Goal: Task Accomplishment & Management: Complete application form

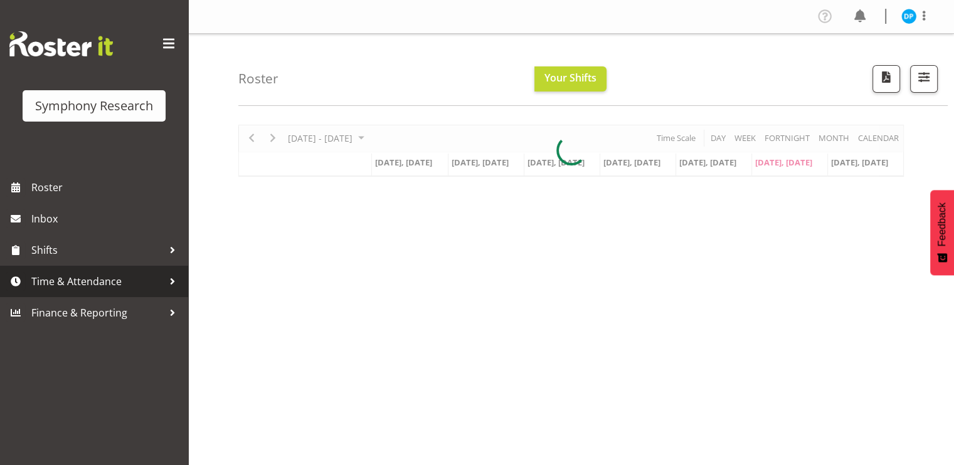
click at [70, 276] on span "Time & Attendance" at bounding box center [97, 281] width 132 height 19
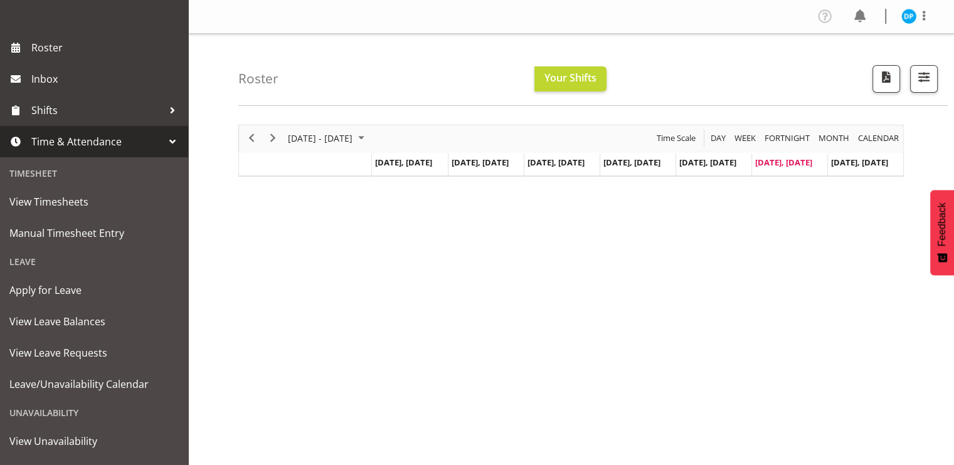
scroll to position [140, 0]
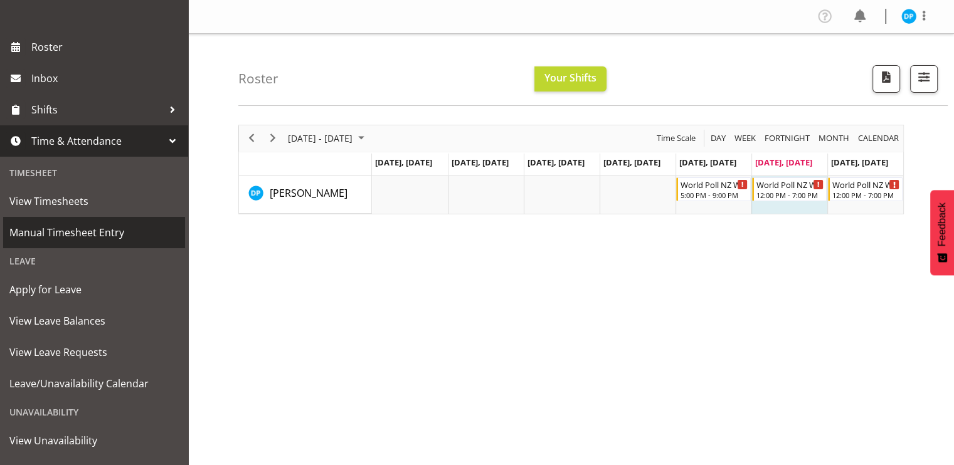
click at [70, 221] on link "Manual Timesheet Entry" at bounding box center [94, 232] width 182 height 31
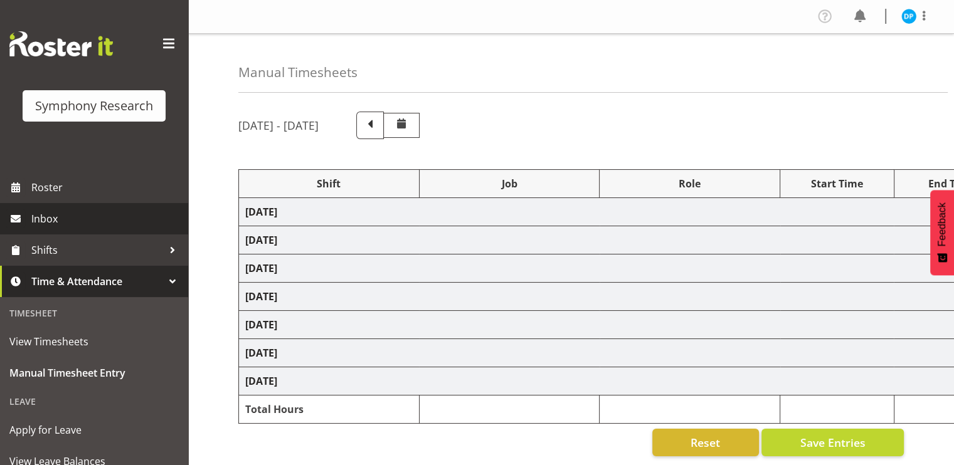
select select "41604"
select select "10527"
select select "47"
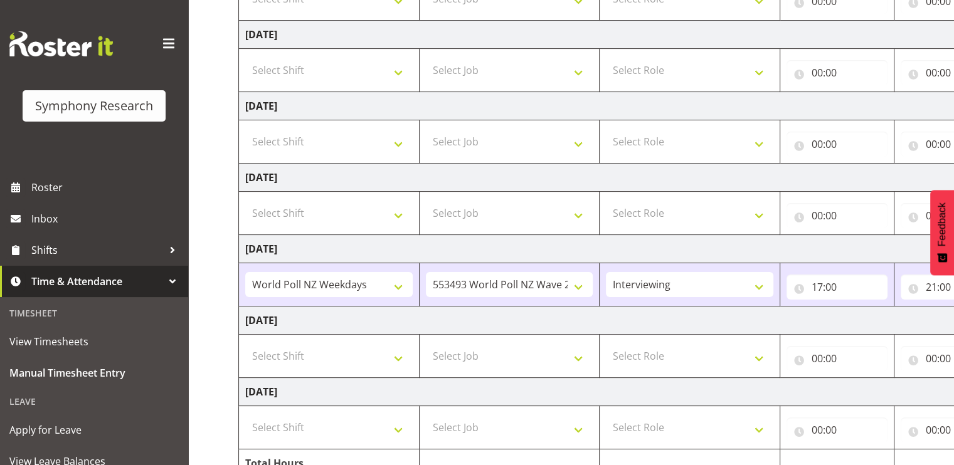
scroll to position [287, 0]
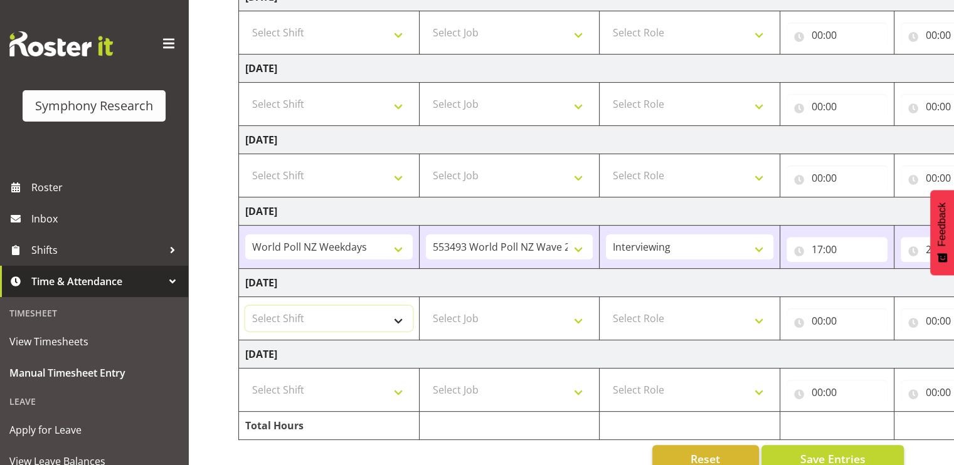
click at [396, 319] on select "Select Shift !!Weekend Residential (Roster IT Shift Label) *Business 9/10am ~ 4…" at bounding box center [328, 318] width 167 height 25
select select "41319"
click at [245, 306] on select "Select Shift !!Weekend Residential (Roster IT Shift Label) *Business 9/10am ~ 4…" at bounding box center [328, 318] width 167 height 25
click at [474, 312] on select "Select Job 550060 IF Admin 553492 World Poll Aus Wave 2 Main 2025 553493 World …" at bounding box center [509, 318] width 167 height 25
select select "10527"
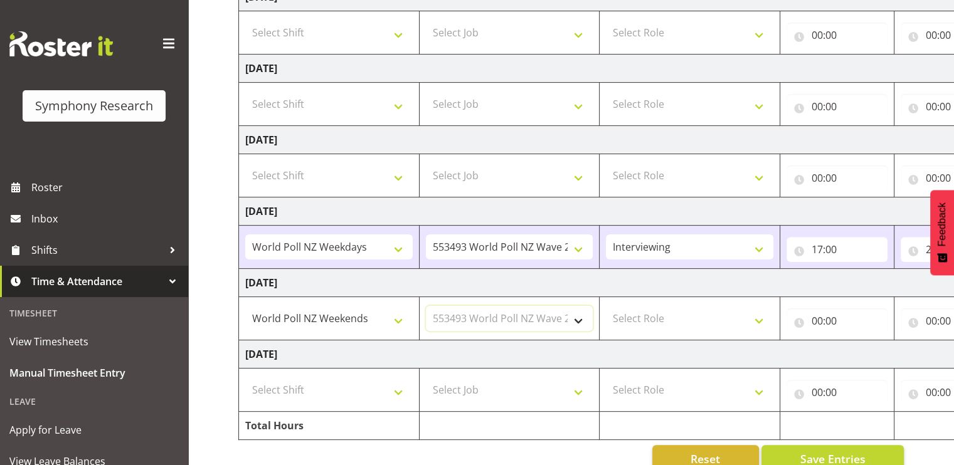
click at [426, 306] on select "Select Job 550060 IF Admin 553492 World Poll Aus Wave 2 Main 2025 553493 World …" at bounding box center [509, 318] width 167 height 25
click at [653, 314] on select "Select Role Briefing Interviewing" at bounding box center [689, 318] width 167 height 25
select select "47"
click at [606, 306] on select "Select Role Briefing Interviewing" at bounding box center [689, 318] width 167 height 25
click at [817, 319] on input "00:00" at bounding box center [836, 321] width 101 height 25
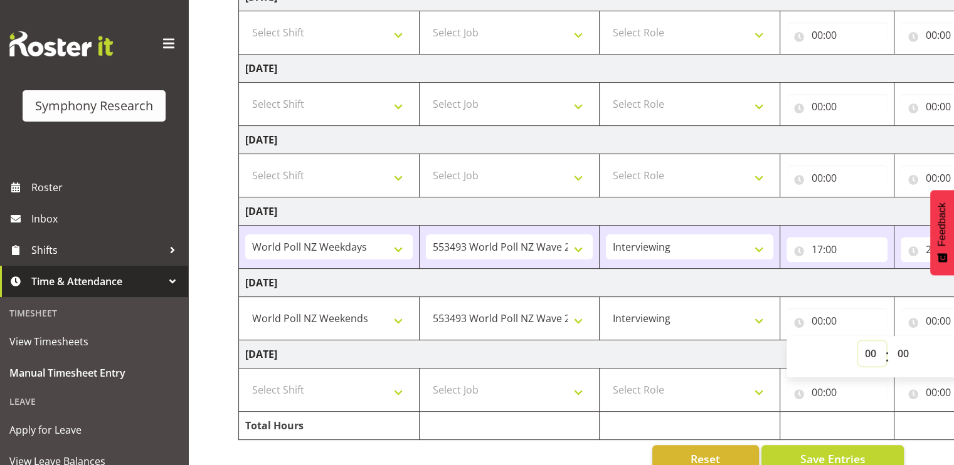
click at [873, 349] on select "00 01 02 03 04 05 06 07 08 09 10 11 12 13 14 15 16 17 18 19 20 21 22 23" at bounding box center [872, 353] width 28 height 25
select select "12"
click at [858, 341] on select "00 01 02 03 04 05 06 07 08 09 10 11 12 13 14 15 16 17 18 19 20 21 22 23" at bounding box center [872, 353] width 28 height 25
type input "12:00"
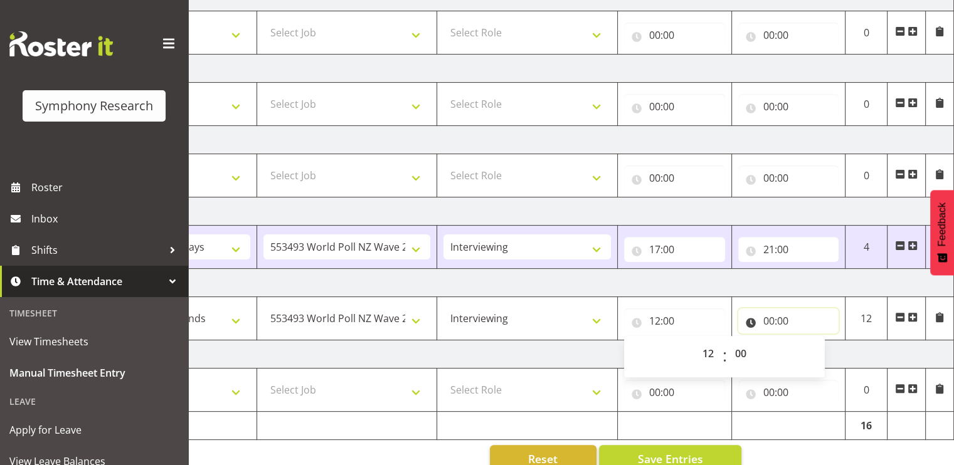
click at [761, 315] on input "00:00" at bounding box center [788, 321] width 101 height 25
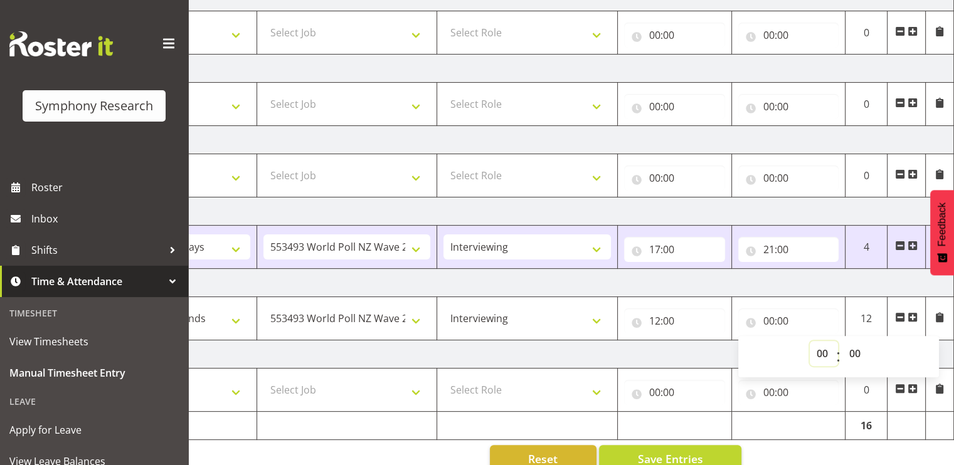
click at [818, 352] on select "00 01 02 03 04 05 06 07 08 09 10 11 12 13 14 15 16 17 18 19 20 21 22 23" at bounding box center [824, 353] width 28 height 25
select select "19"
click at [810, 341] on select "00 01 02 03 04 05 06 07 08 09 10 11 12 13 14 15 16 17 18 19 20 21 22 23" at bounding box center [824, 353] width 28 height 25
type input "19:00"
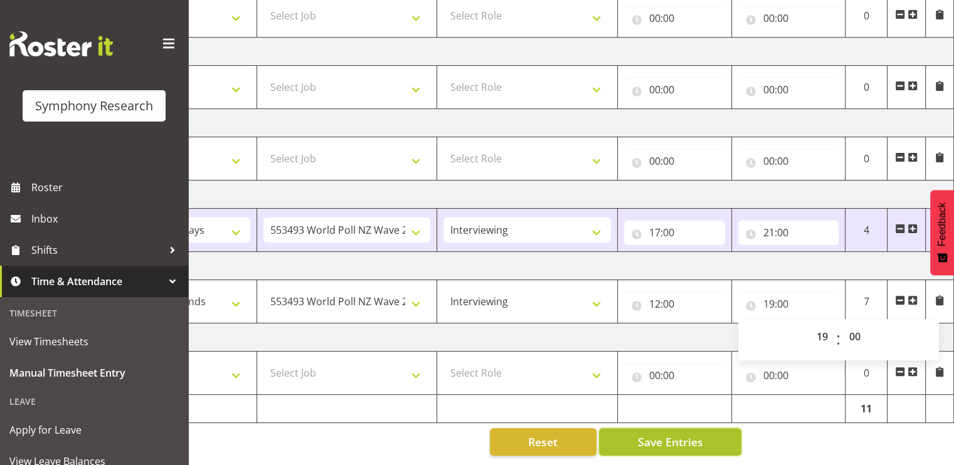
click at [658, 434] on span "Save Entries" at bounding box center [669, 442] width 65 height 16
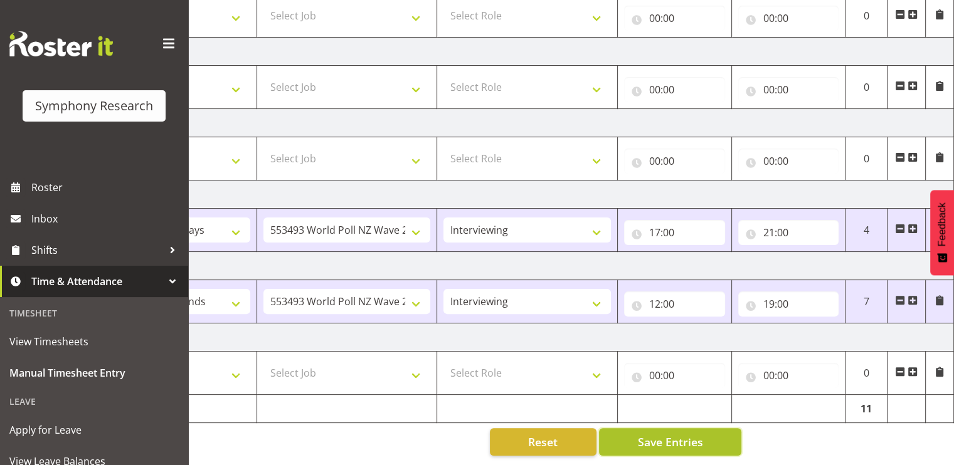
click at [646, 434] on span "Save Entries" at bounding box center [669, 442] width 65 height 16
